Goal: Task Accomplishment & Management: Manage account settings

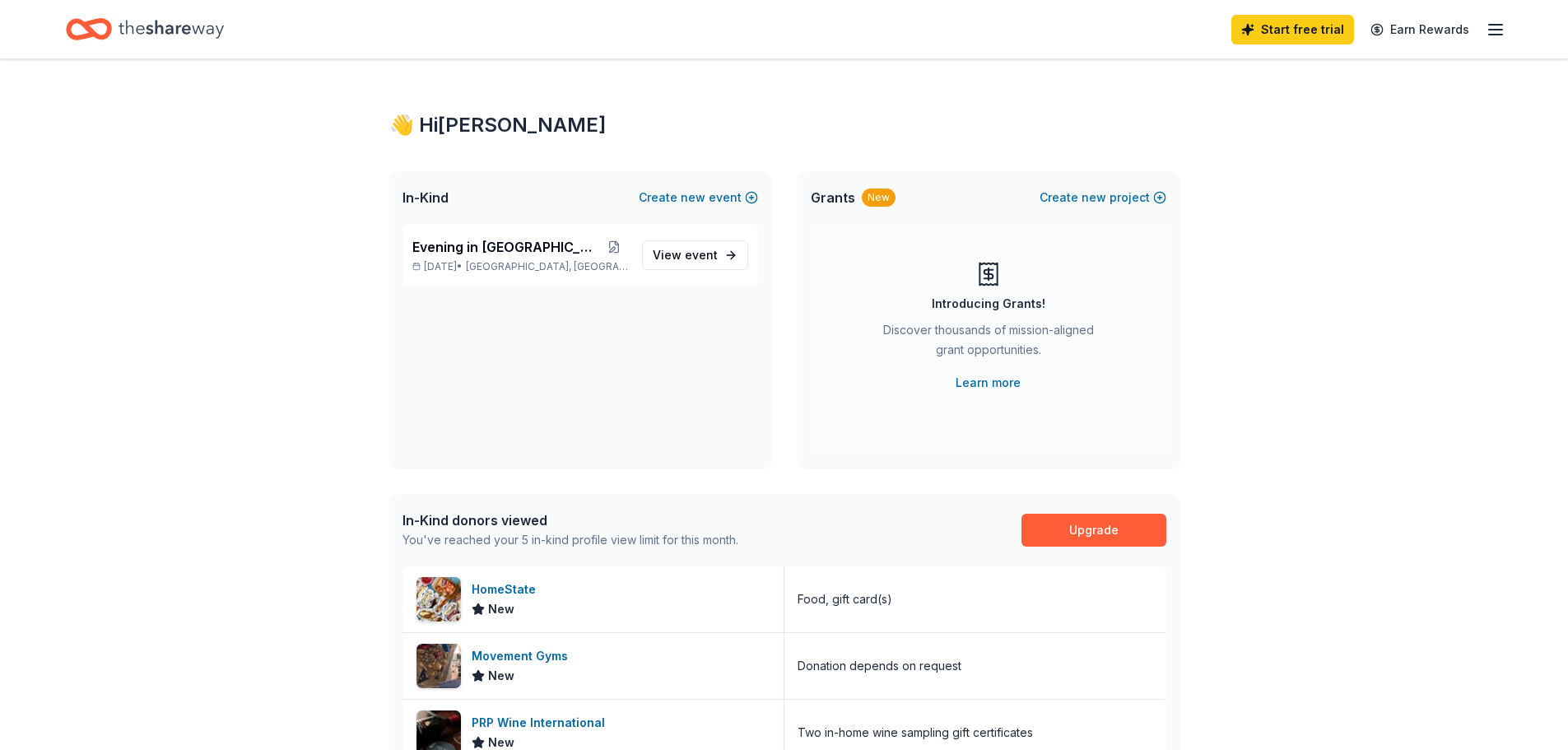
click at [1305, 310] on div "👋 Hi [PERSON_NAME] In-Kind Create new event Evening in [GEOGRAPHIC_DATA] [DATE]…" at bounding box center [784, 637] width 1568 height 1155
click at [680, 256] on span "View event" at bounding box center [685, 255] width 65 height 20
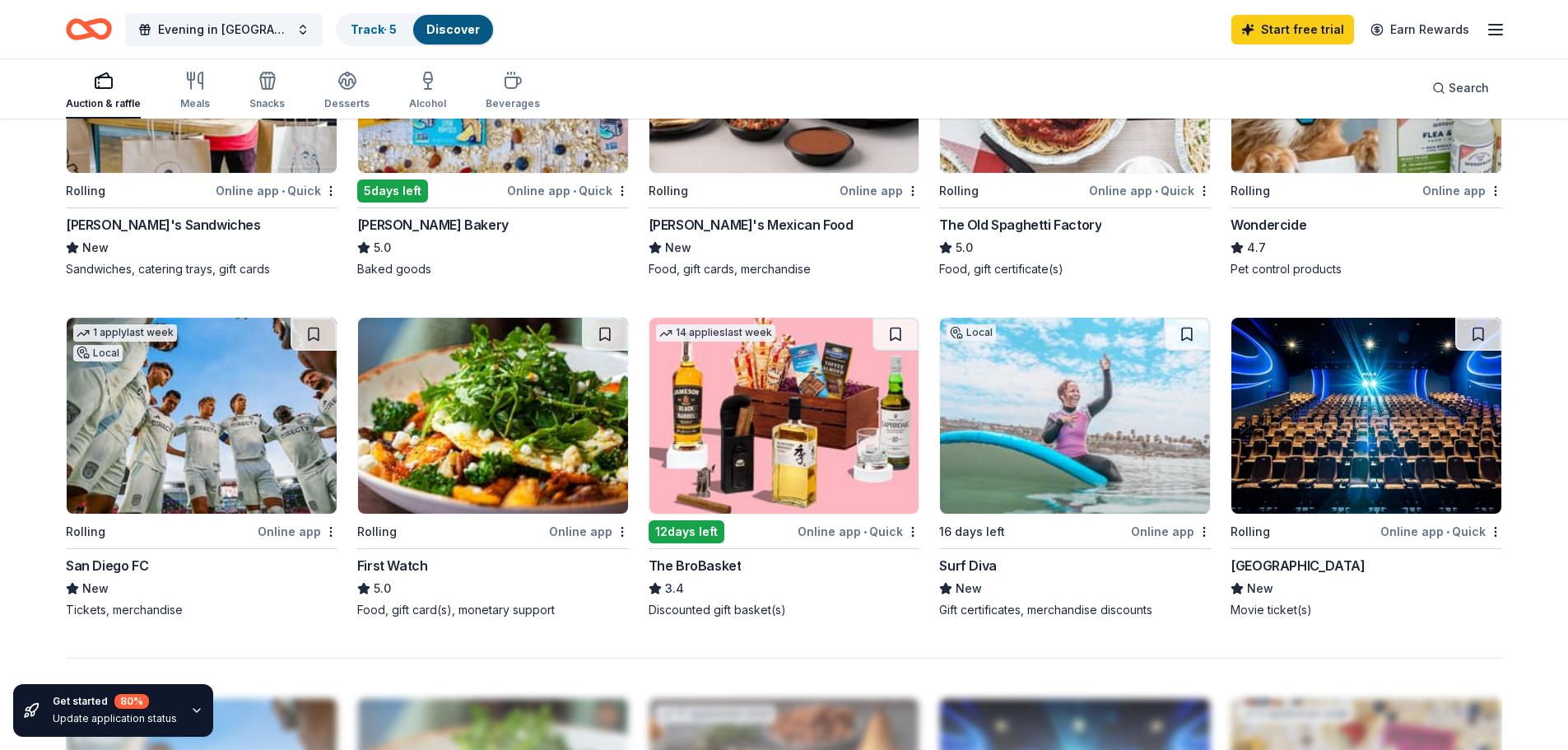
scroll to position [1070, 0]
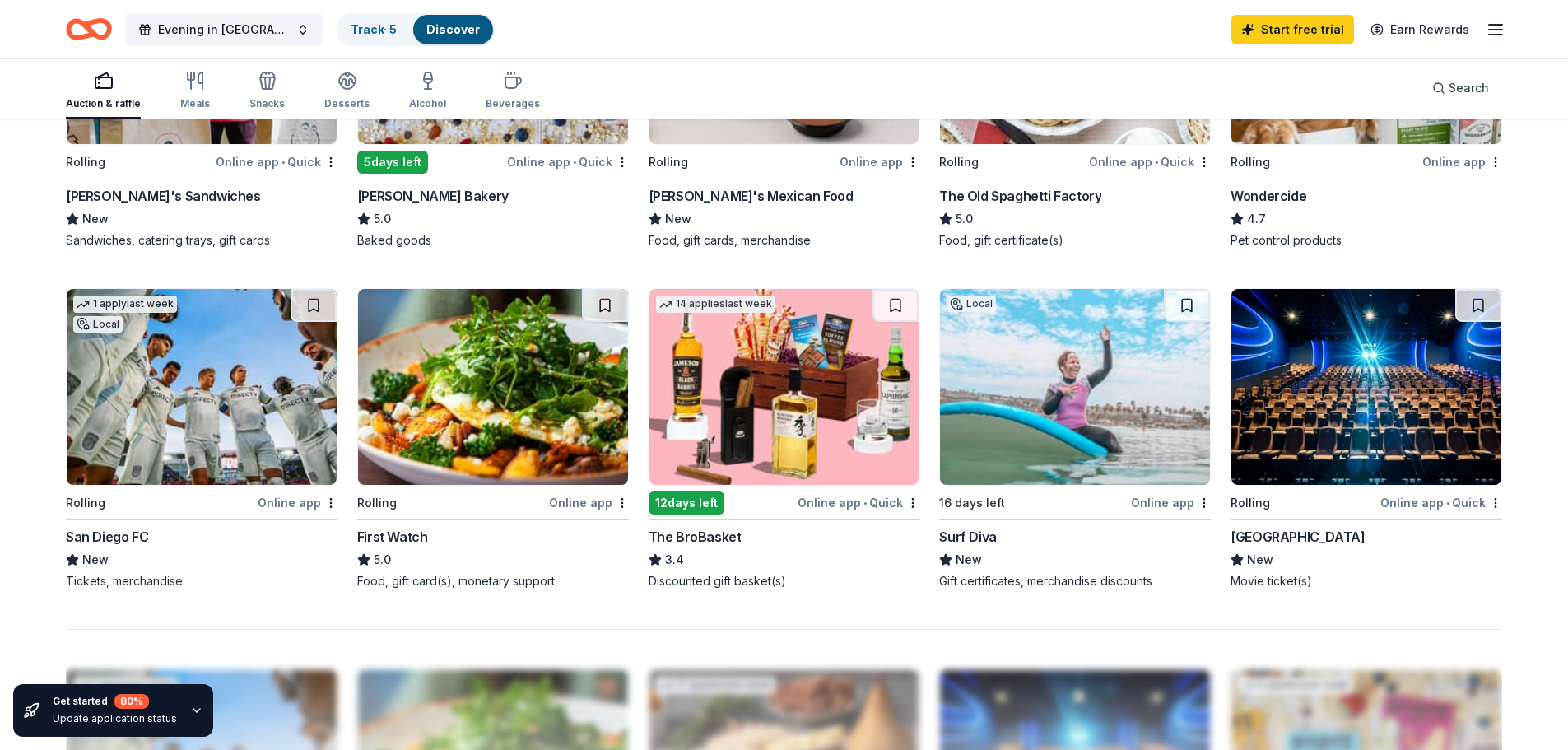
click at [692, 534] on div "The BroBasket" at bounding box center [696, 537] width 93 height 20
click at [1495, 29] on line "button" at bounding box center [1495, 29] width 13 height 0
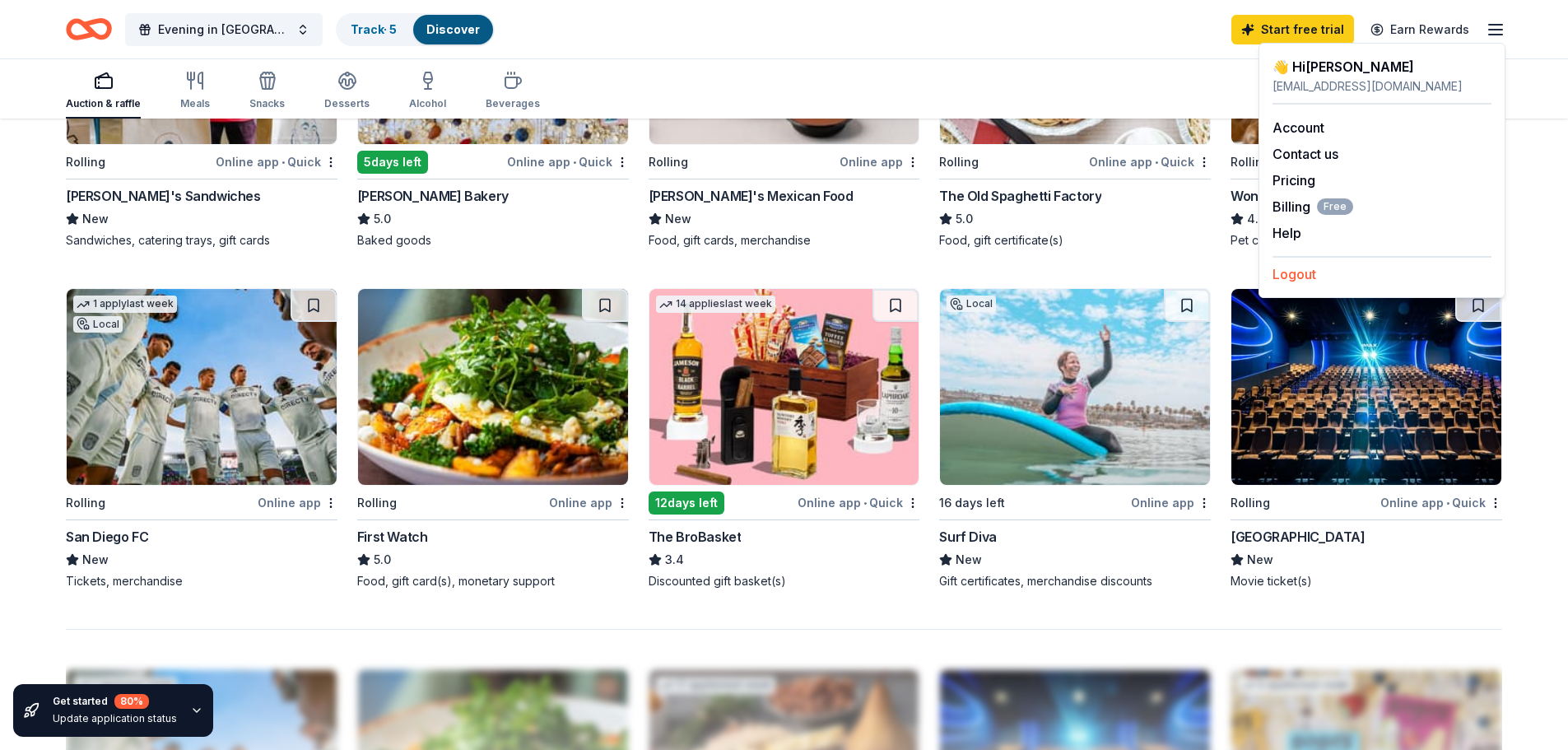
click at [1286, 279] on button "Logout" at bounding box center [1294, 274] width 43 height 20
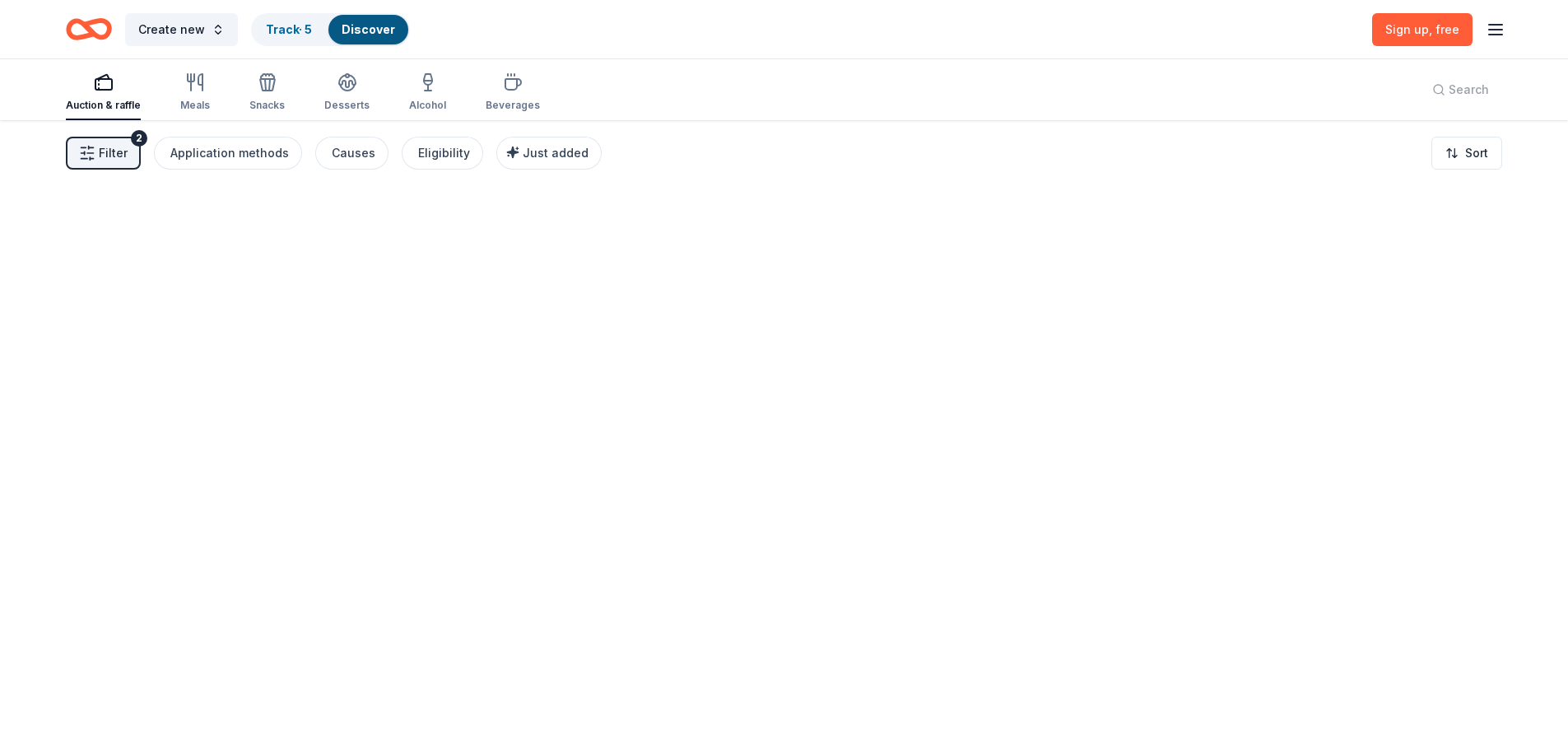
scroll to position [0, 0]
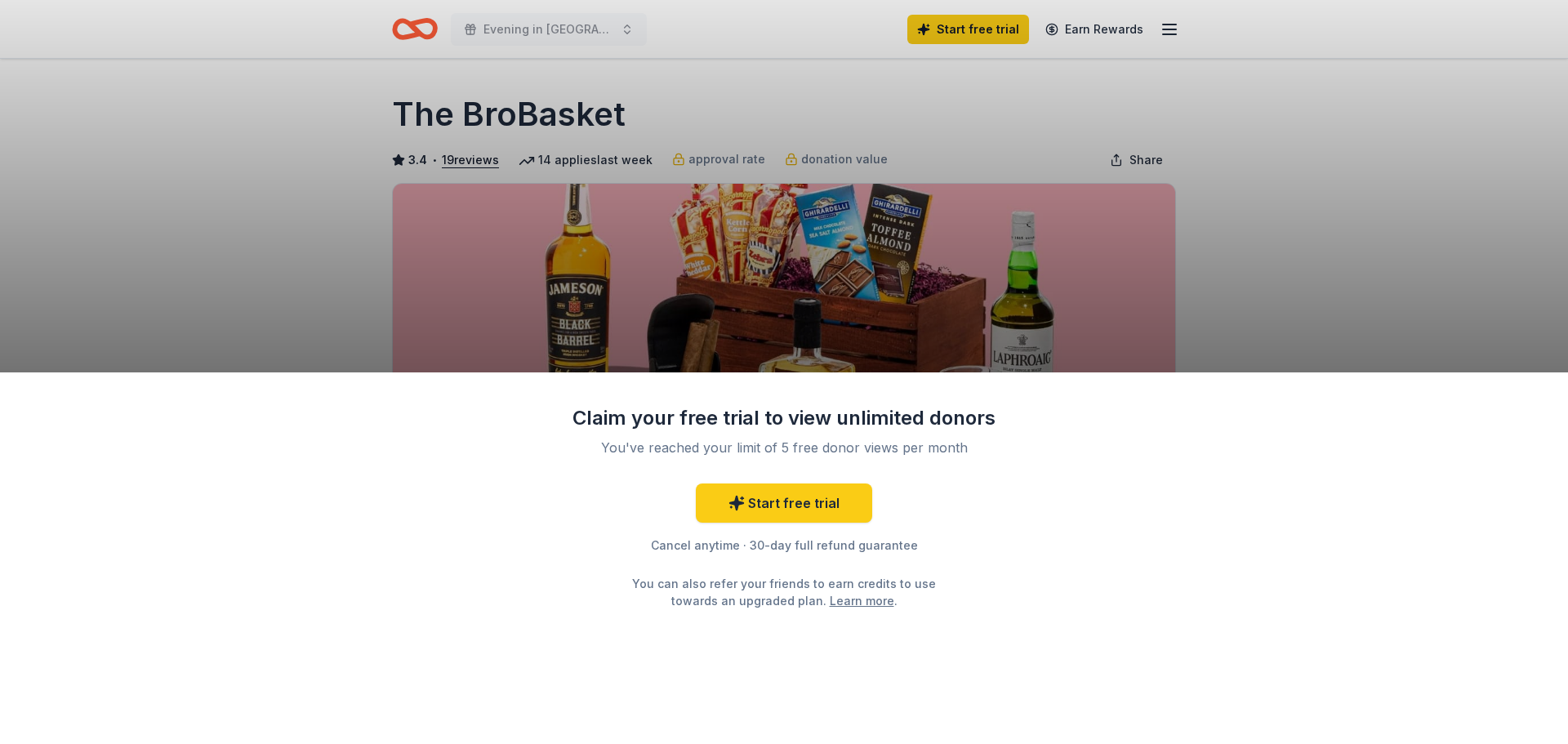
click at [1296, 206] on div "Claim your free trial to view unlimited donors You've reached your limit of 5 f…" at bounding box center [784, 372] width 1568 height 744
click at [1380, 207] on div "Claim your free trial to view unlimited donors You've reached your limit of 5 f…" at bounding box center [784, 372] width 1568 height 744
